Goal: Information Seeking & Learning: Check status

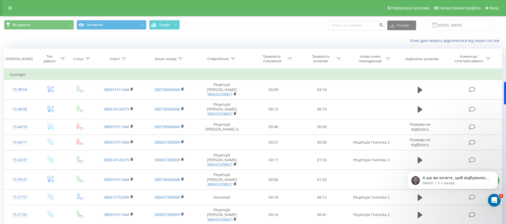
scroll to position [40, 0]
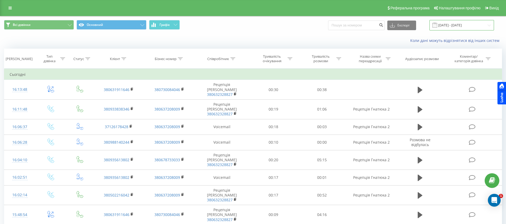
click at [448, 26] on input "[DATE] - [DATE]" at bounding box center [462, 25] width 65 height 10
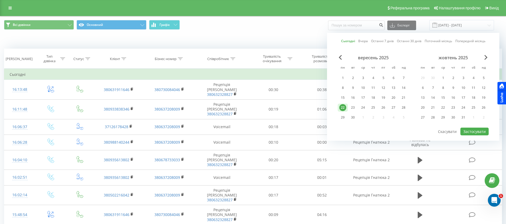
click at [350, 42] on link "Сьогодні" at bounding box center [348, 40] width 14 height 5
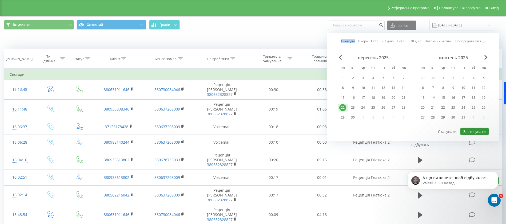
click at [475, 132] on button "Застосувати" at bounding box center [475, 132] width 28 height 8
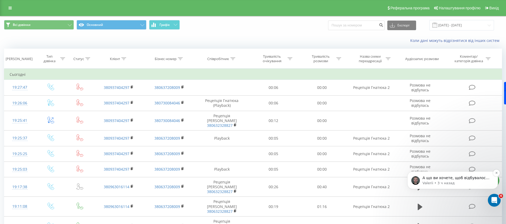
click at [457, 181] on p "Valerii • 3 ч назад" at bounding box center [457, 183] width 69 height 5
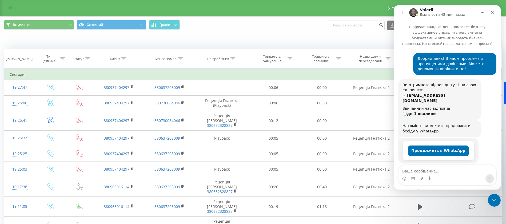
scroll to position [27, 0]
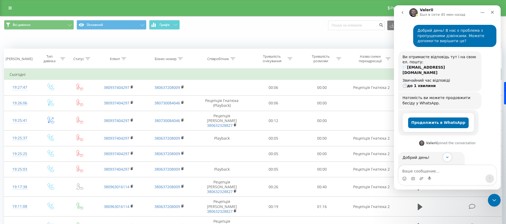
click at [447, 174] on div "Мессенджер Intercom" at bounding box center [448, 178] width 98 height 9
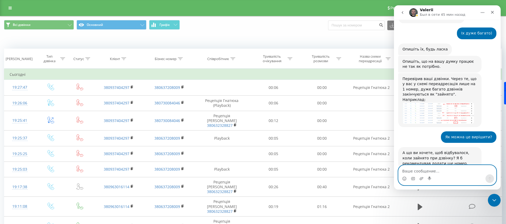
click at [437, 172] on textarea "Ваше сообщение..." at bounding box center [448, 169] width 98 height 9
type textarea "Т"
type textarea "А можна зробити багатоканальним його?"
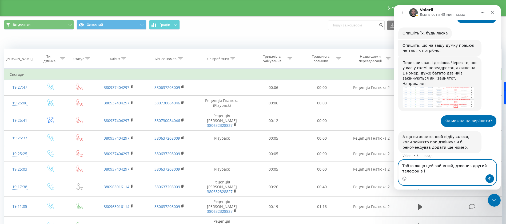
scroll to position [199, 0]
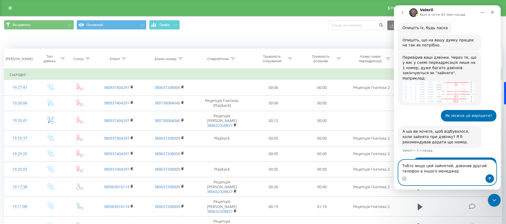
type textarea "Тобто якщо цей зайнятий, дзвонив другий телефон в іншого менеджера"
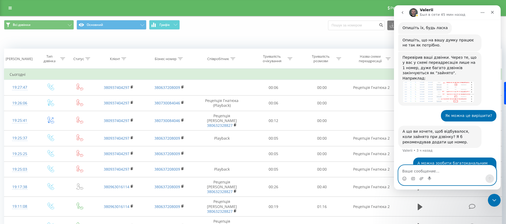
scroll to position [211, 0]
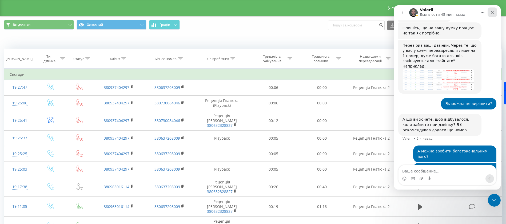
click at [493, 12] on icon "Закрыть" at bounding box center [492, 12] width 3 height 3
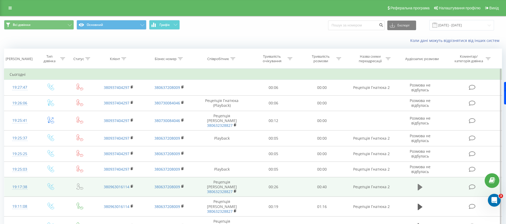
click at [420, 184] on icon at bounding box center [420, 187] width 5 height 6
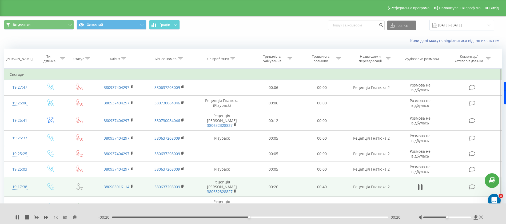
scroll to position [40, 0]
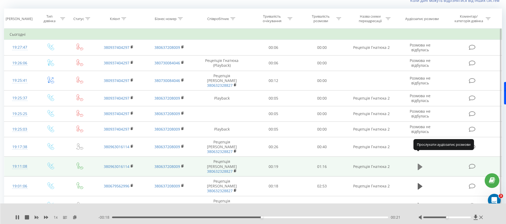
click at [420, 163] on icon at bounding box center [420, 166] width 5 height 6
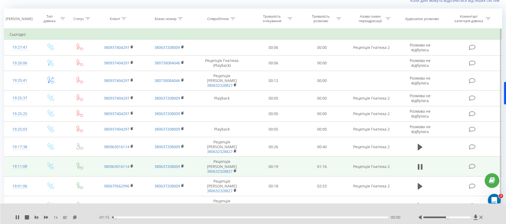
scroll to position [80, 0]
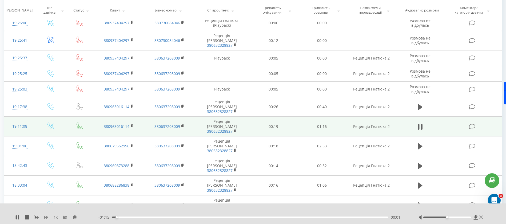
click at [47, 218] on icon at bounding box center [46, 217] width 4 height 3
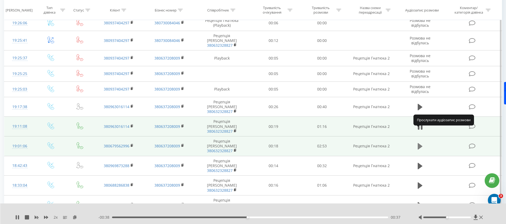
click at [422, 143] on icon at bounding box center [420, 146] width 5 height 6
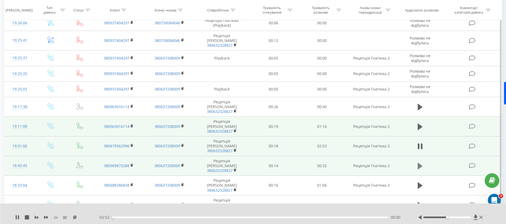
scroll to position [120, 0]
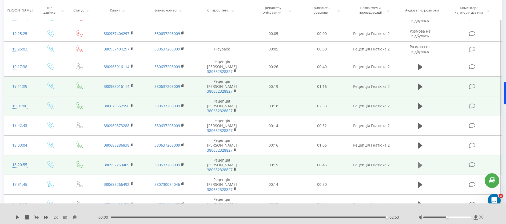
click at [420, 161] on icon at bounding box center [420, 164] width 5 height 7
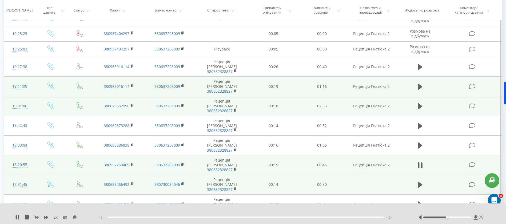
scroll to position [200, 0]
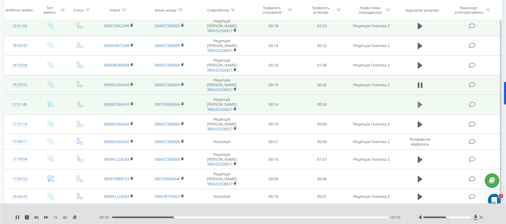
click at [419, 101] on icon at bounding box center [420, 104] width 5 height 6
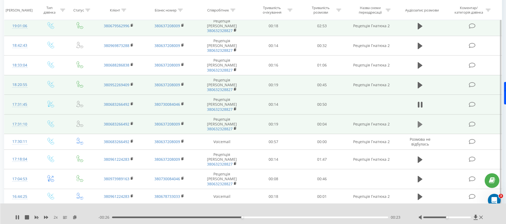
click at [421, 121] on icon at bounding box center [420, 124] width 5 height 6
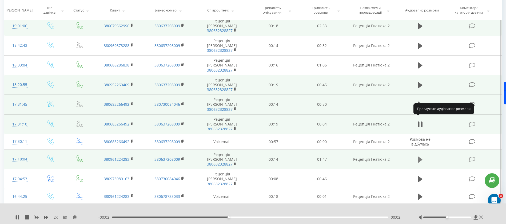
click at [419, 156] on icon at bounding box center [420, 159] width 5 height 6
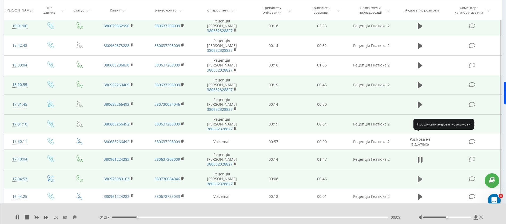
click at [420, 176] on icon at bounding box center [420, 179] width 5 height 6
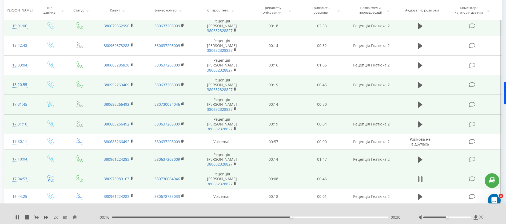
click at [422, 176] on icon at bounding box center [422, 179] width 2 height 6
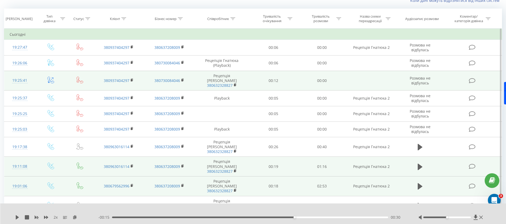
scroll to position [0, 0]
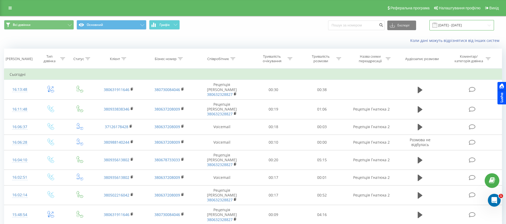
click at [465, 24] on input "[DATE] - [DATE]" at bounding box center [462, 25] width 65 height 10
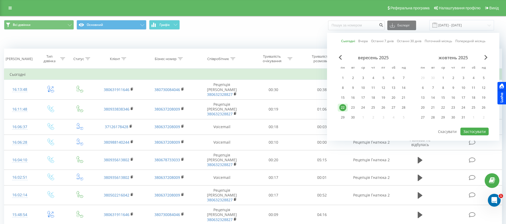
click at [349, 43] on link "Сьогодні" at bounding box center [348, 40] width 14 height 5
click at [349, 42] on link "Сьогодні" at bounding box center [348, 40] width 14 height 5
click at [475, 132] on button "Застосувати" at bounding box center [475, 132] width 28 height 8
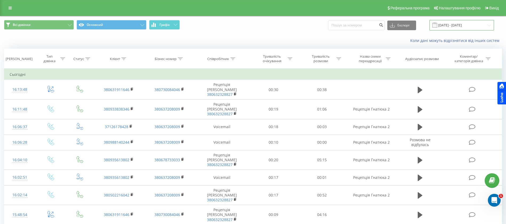
click at [464, 24] on input "[DATE] - [DATE]" at bounding box center [462, 25] width 65 height 10
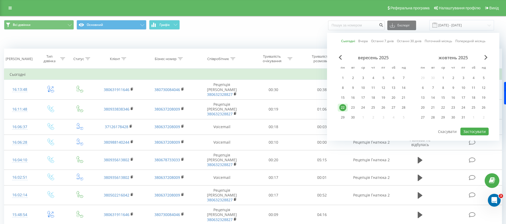
click at [344, 38] on div "Сьогодні Вчора Останні 7 днів Останні 30 днів Поточний місяць Попередній місяць…" at bounding box center [413, 87] width 172 height 108
click at [344, 40] on link "Сьогодні" at bounding box center [348, 40] width 14 height 5
click at [476, 133] on button "Застосувати" at bounding box center [475, 132] width 28 height 8
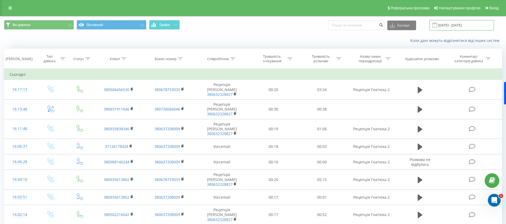
click at [454, 24] on input "[DATE] - [DATE]" at bounding box center [462, 25] width 65 height 10
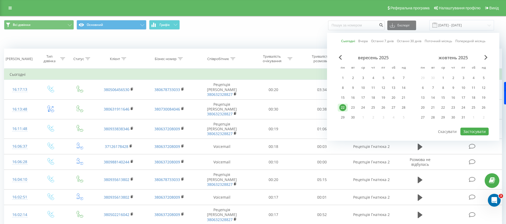
click at [344, 43] on link "Сьогодні" at bounding box center [348, 40] width 14 height 5
click at [344, 41] on link "Сьогодні" at bounding box center [348, 40] width 14 height 5
click at [478, 132] on button "Застосувати" at bounding box center [475, 132] width 28 height 8
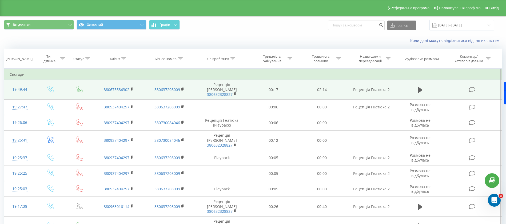
click at [414, 88] on td at bounding box center [420, 90] width 47 height 20
click at [420, 88] on icon at bounding box center [420, 89] width 5 height 6
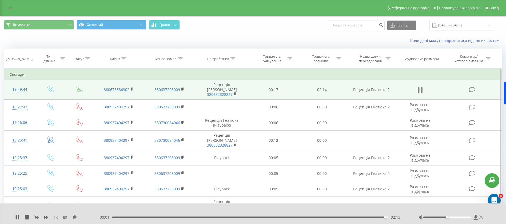
click at [421, 86] on icon at bounding box center [420, 89] width 5 height 7
